Goal: Use online tool/utility: Utilize a website feature to perform a specific function

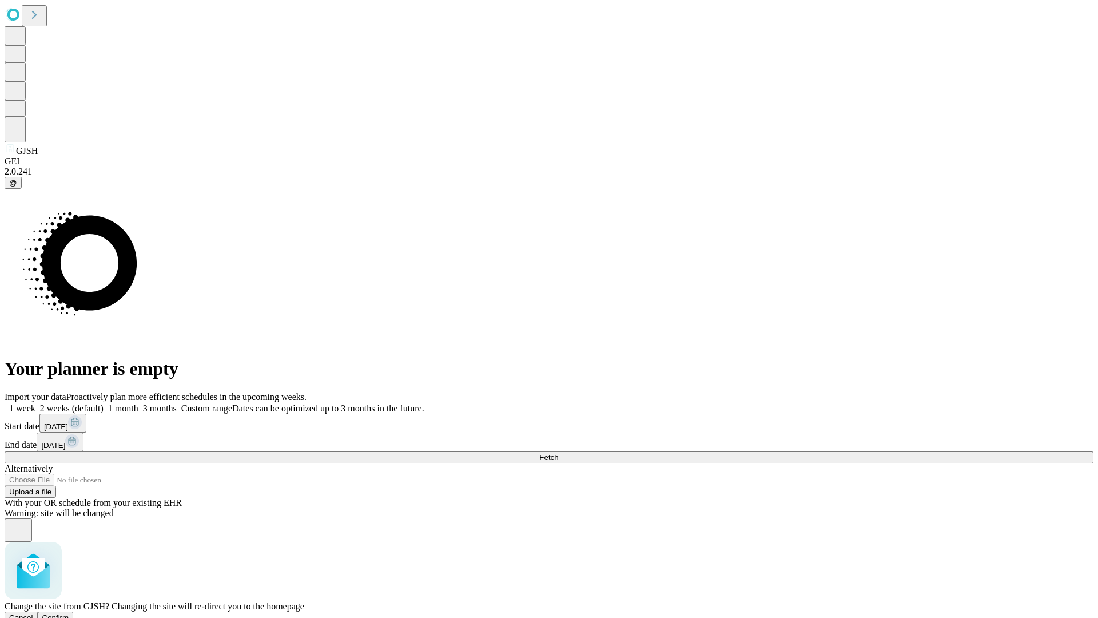
click at [69, 613] on span "Confirm" at bounding box center [55, 617] width 27 height 9
click at [104, 403] on label "2 weeks (default)" at bounding box center [69, 408] width 68 height 10
click at [558, 453] on span "Fetch" at bounding box center [548, 457] width 19 height 9
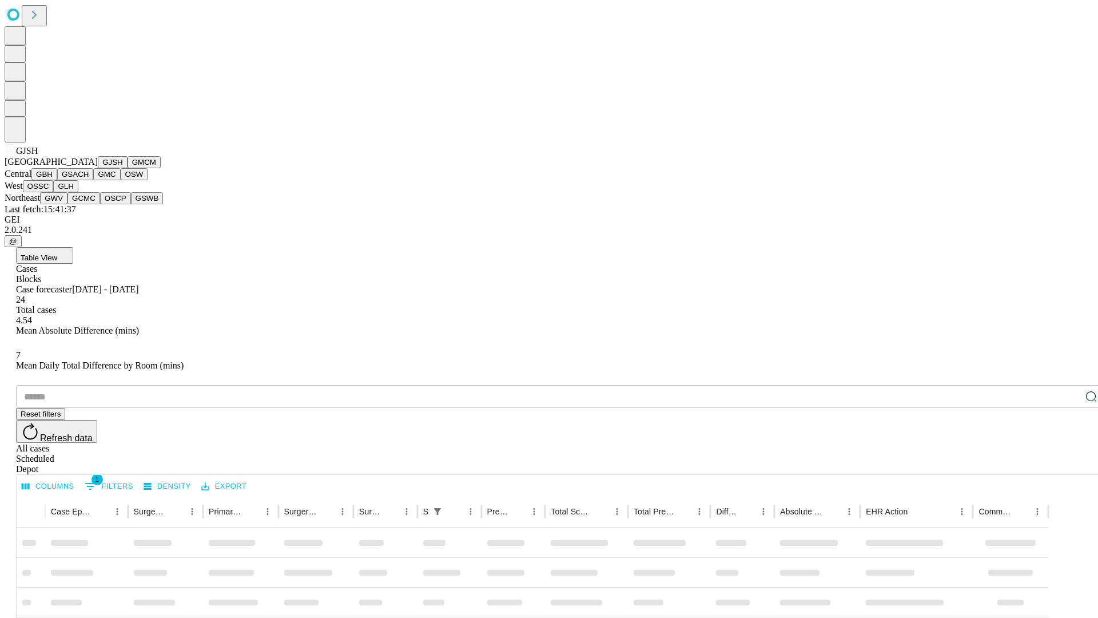
click at [128, 168] on button "GMCM" at bounding box center [144, 162] width 33 height 12
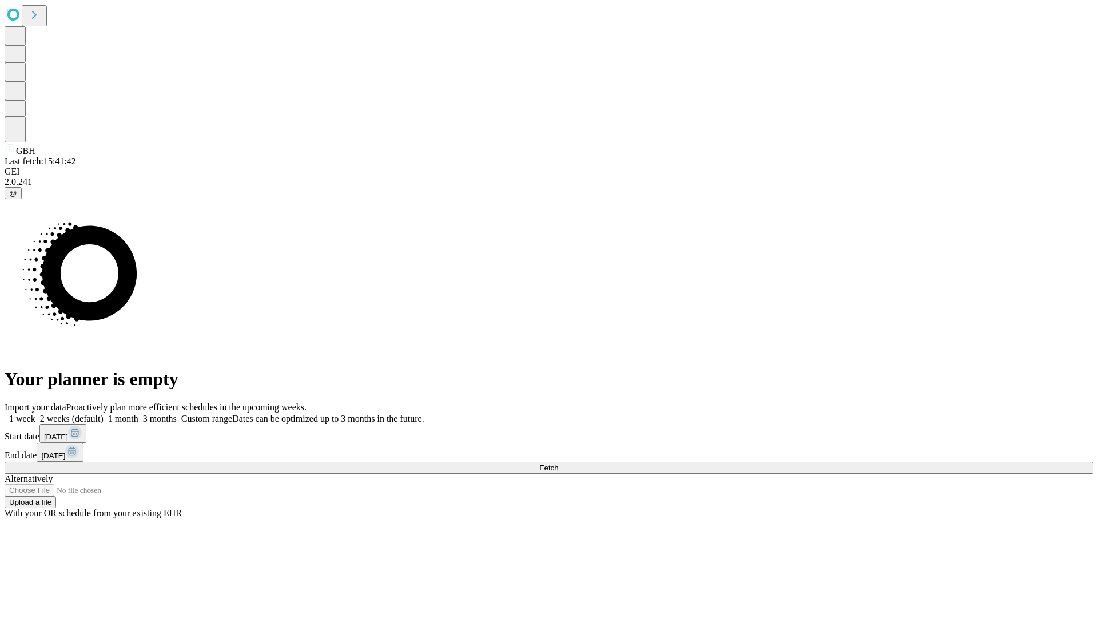
click at [558, 463] on span "Fetch" at bounding box center [548, 467] width 19 height 9
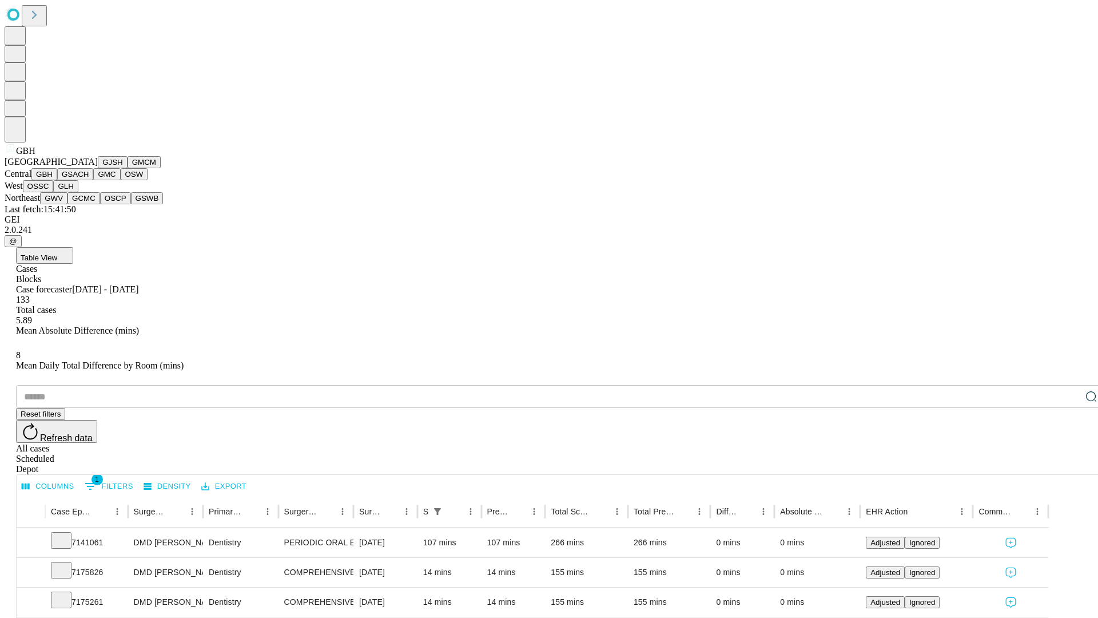
click at [89, 180] on button "GSACH" at bounding box center [75, 174] width 36 height 12
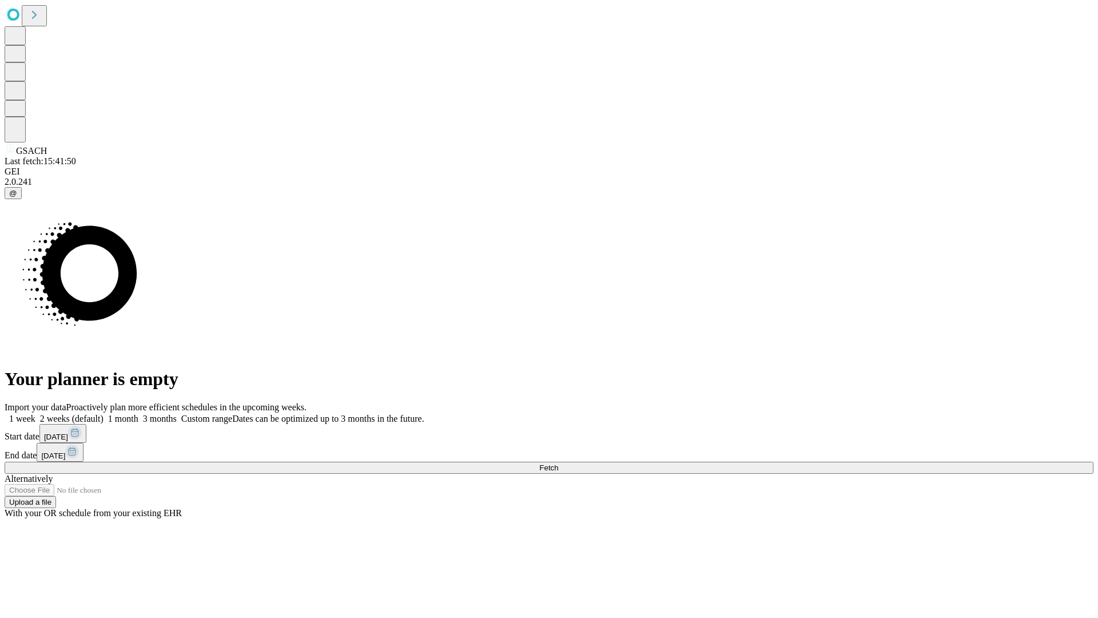
click at [558, 463] on span "Fetch" at bounding box center [548, 467] width 19 height 9
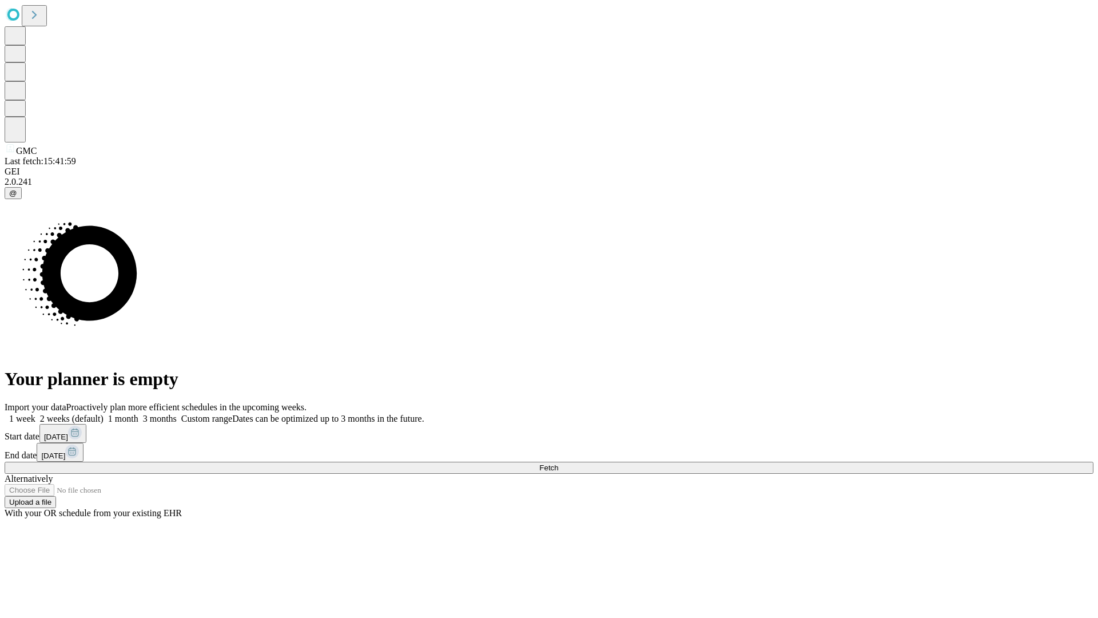
click at [104, 413] on label "2 weeks (default)" at bounding box center [69, 418] width 68 height 10
click at [558, 463] on span "Fetch" at bounding box center [548, 467] width 19 height 9
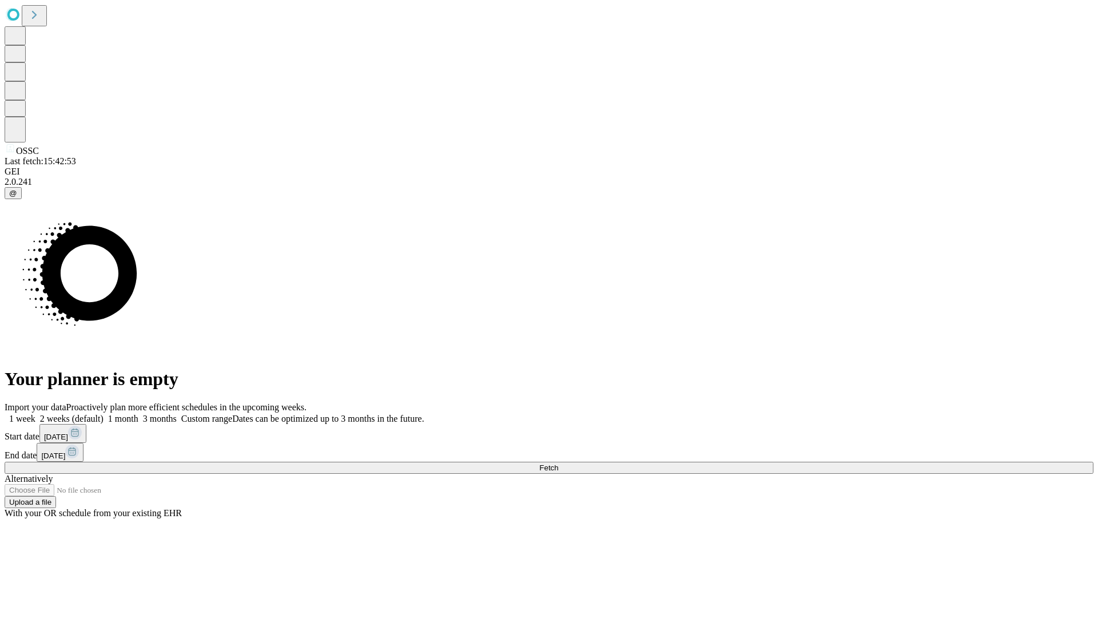
click at [104, 413] on label "2 weeks (default)" at bounding box center [69, 418] width 68 height 10
click at [558, 463] on span "Fetch" at bounding box center [548, 467] width 19 height 9
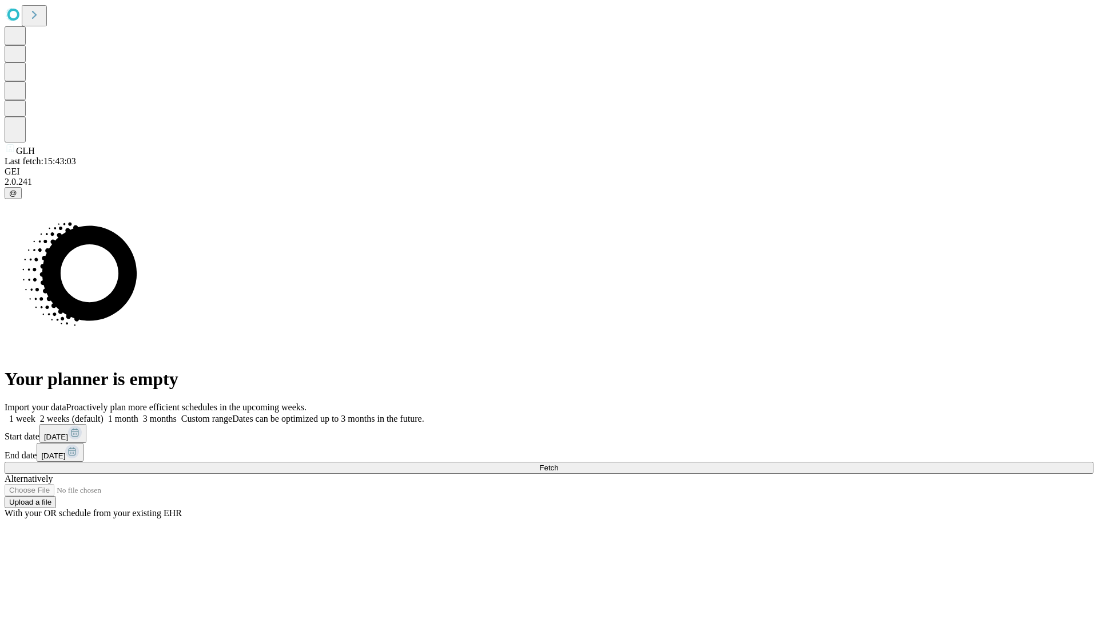
click at [104, 413] on label "2 weeks (default)" at bounding box center [69, 418] width 68 height 10
click at [558, 463] on span "Fetch" at bounding box center [548, 467] width 19 height 9
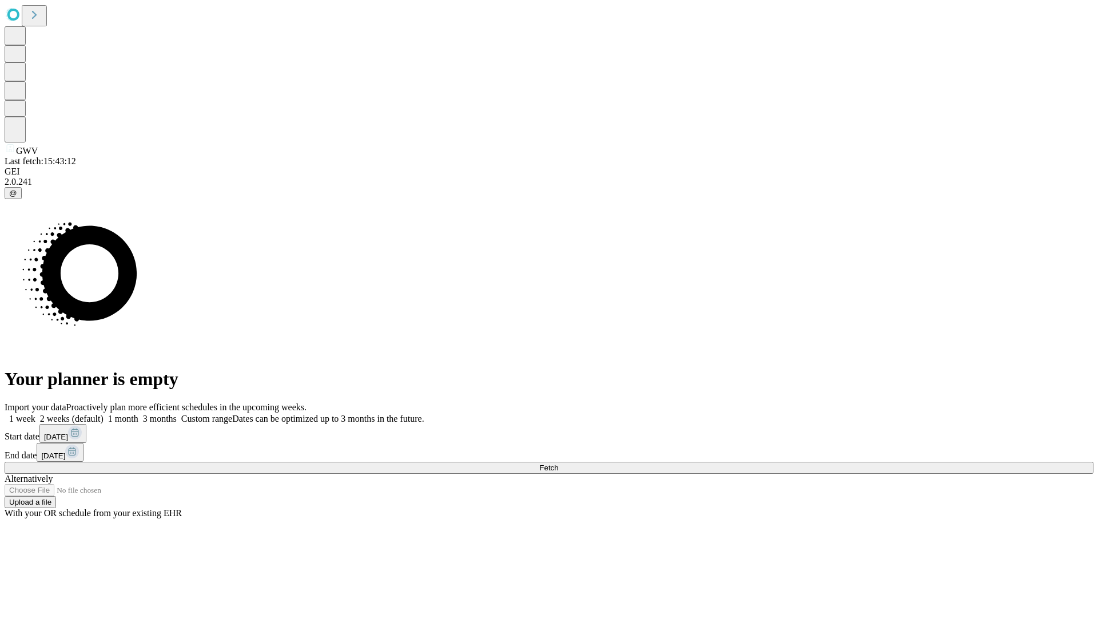
click at [558, 463] on span "Fetch" at bounding box center [548, 467] width 19 height 9
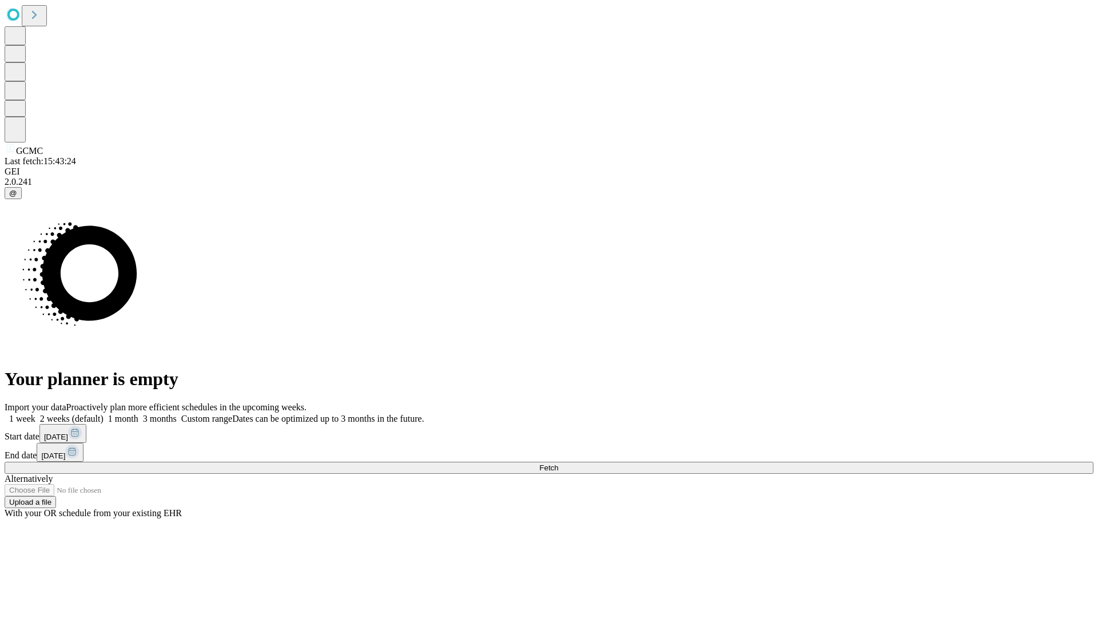
click at [104, 413] on label "2 weeks (default)" at bounding box center [69, 418] width 68 height 10
click at [558, 463] on span "Fetch" at bounding box center [548, 467] width 19 height 9
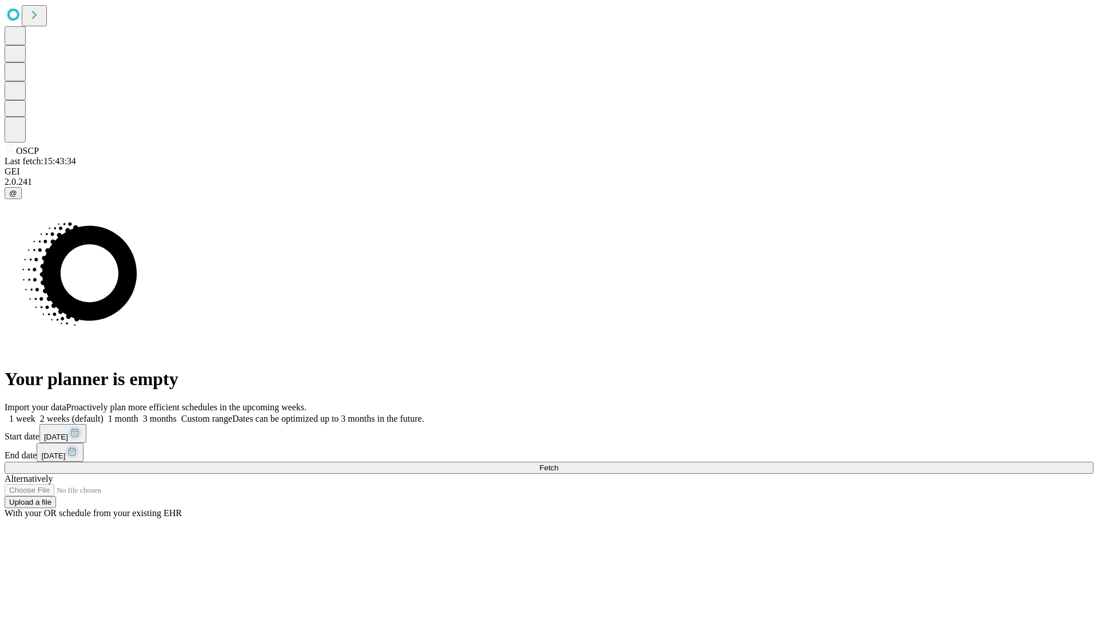
click at [104, 413] on label "2 weeks (default)" at bounding box center [69, 418] width 68 height 10
click at [558, 463] on span "Fetch" at bounding box center [548, 467] width 19 height 9
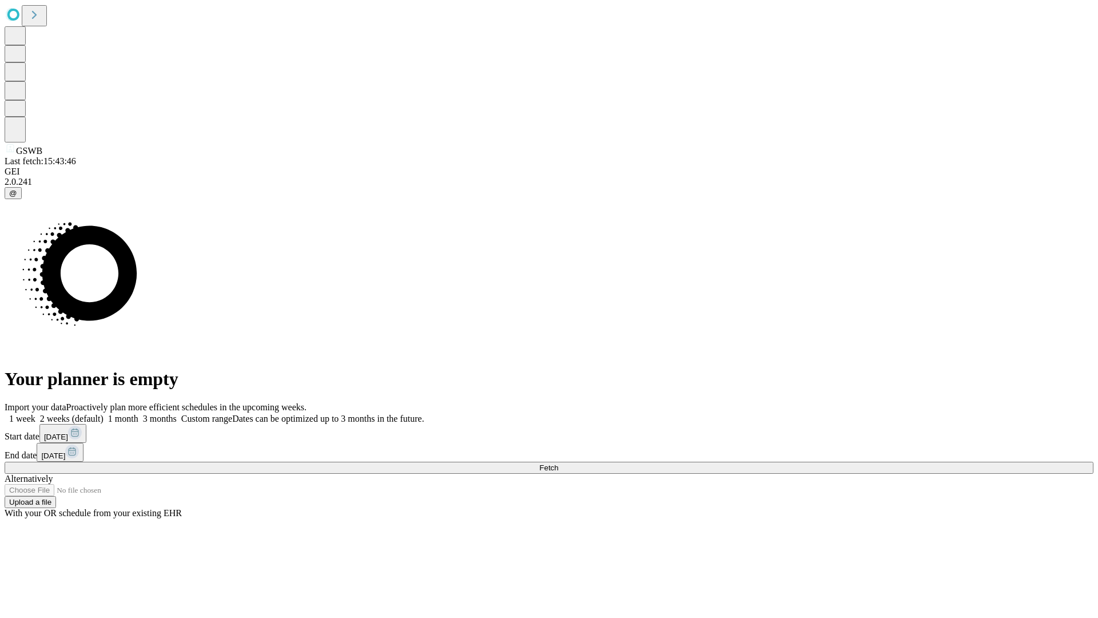
click at [104, 413] on label "2 weeks (default)" at bounding box center [69, 418] width 68 height 10
click at [558, 463] on span "Fetch" at bounding box center [548, 467] width 19 height 9
